Goal: Find specific page/section: Find specific page/section

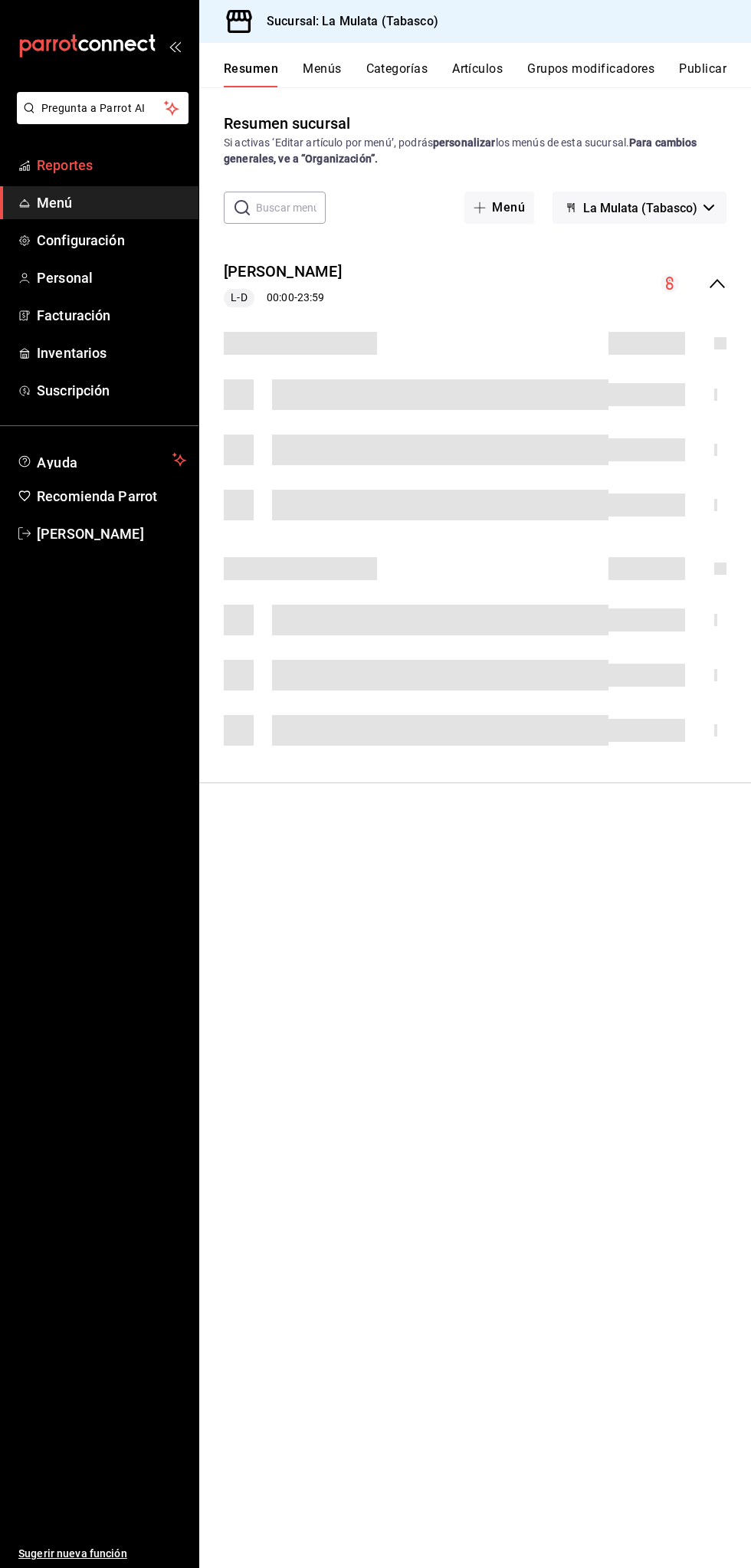
click at [131, 168] on span "Reportes" at bounding box center [111, 165] width 149 height 21
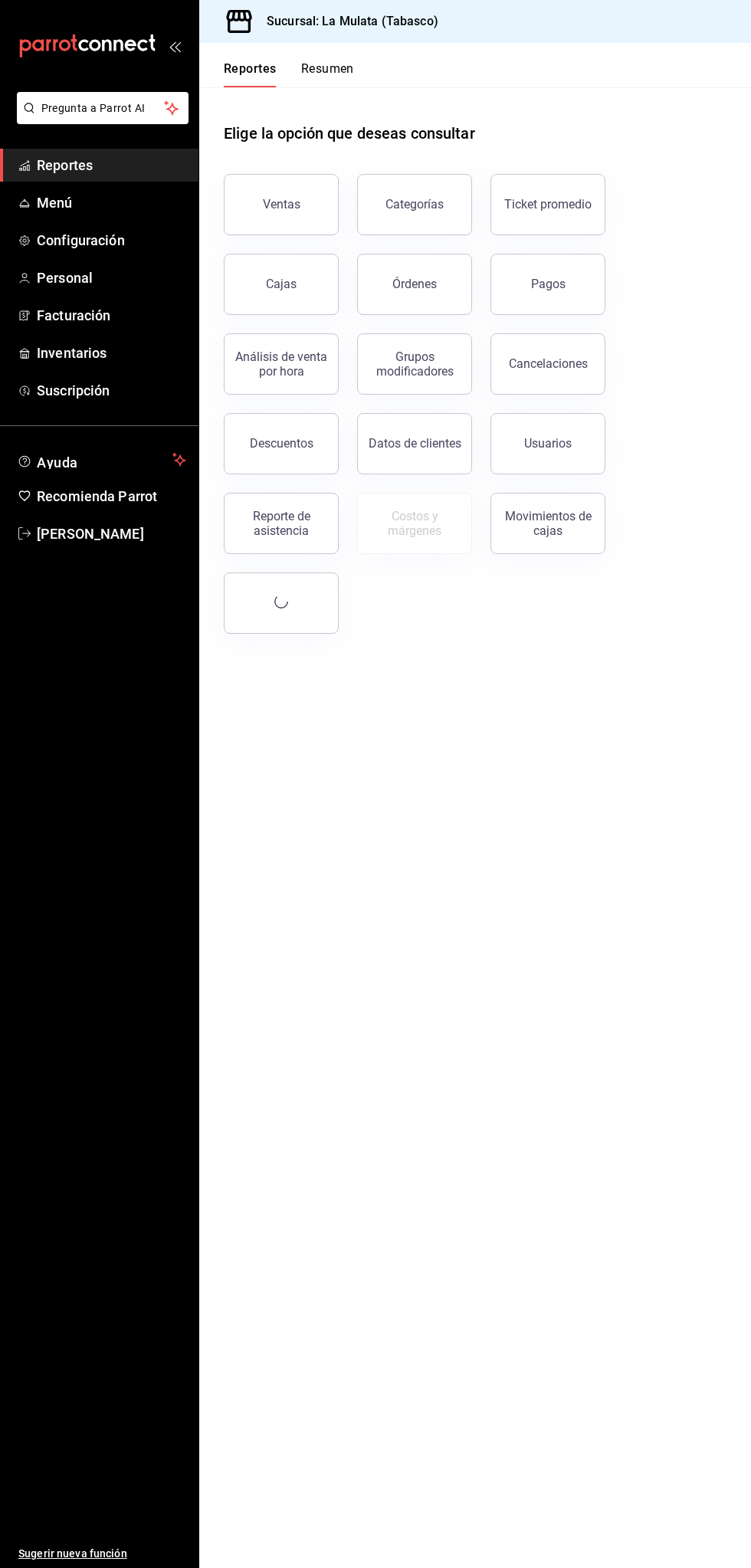
click at [332, 71] on button "Resumen" at bounding box center [328, 74] width 53 height 26
